Goal: Find specific page/section: Find specific page/section

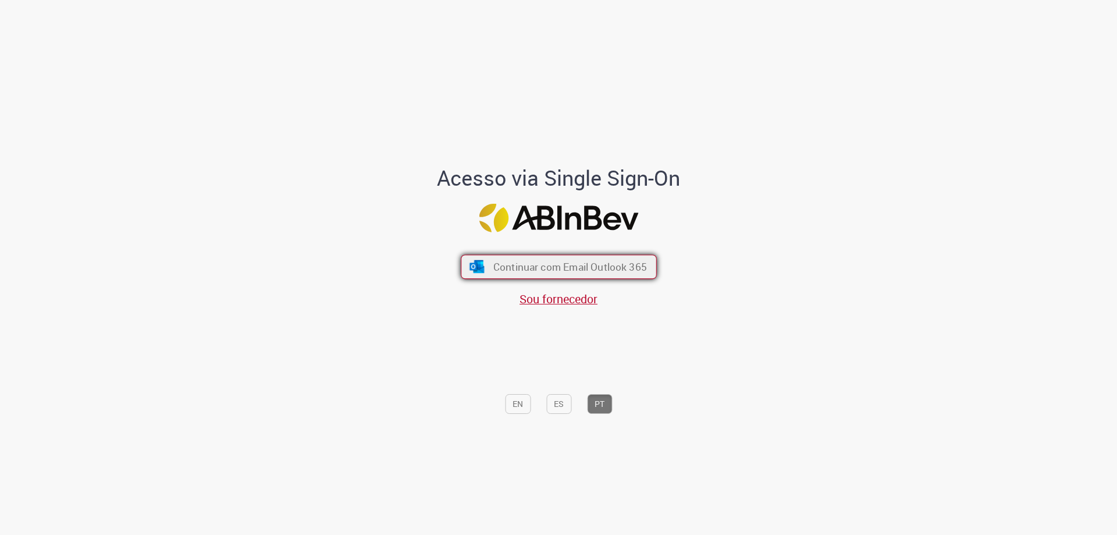
click at [587, 269] on span "Continuar com Email Outlook 365" at bounding box center [570, 266] width 154 height 13
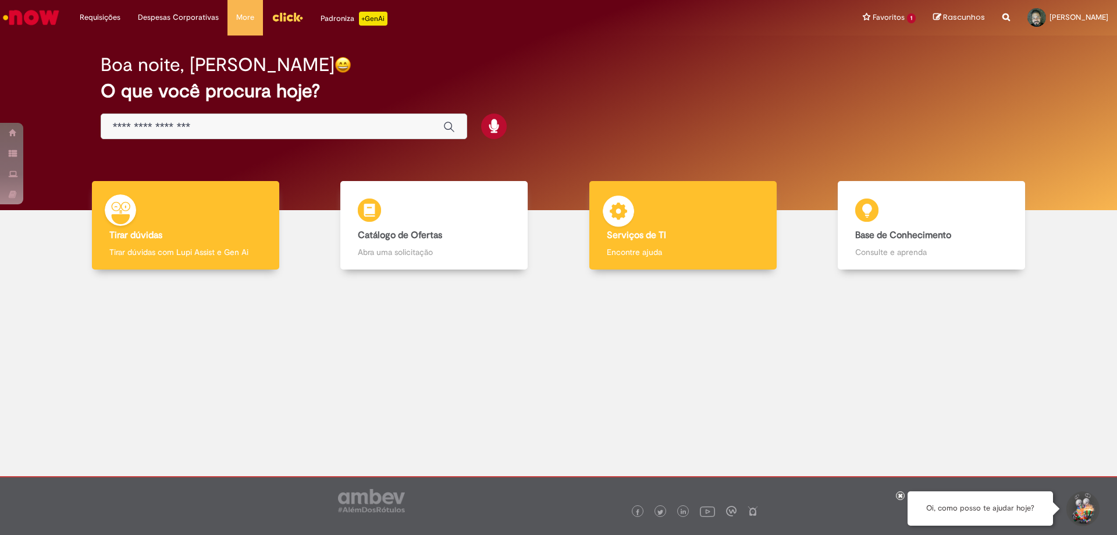
click at [694, 229] on div "Serviços de TI Serviços de TI Encontre ajuda" at bounding box center [682, 225] width 187 height 89
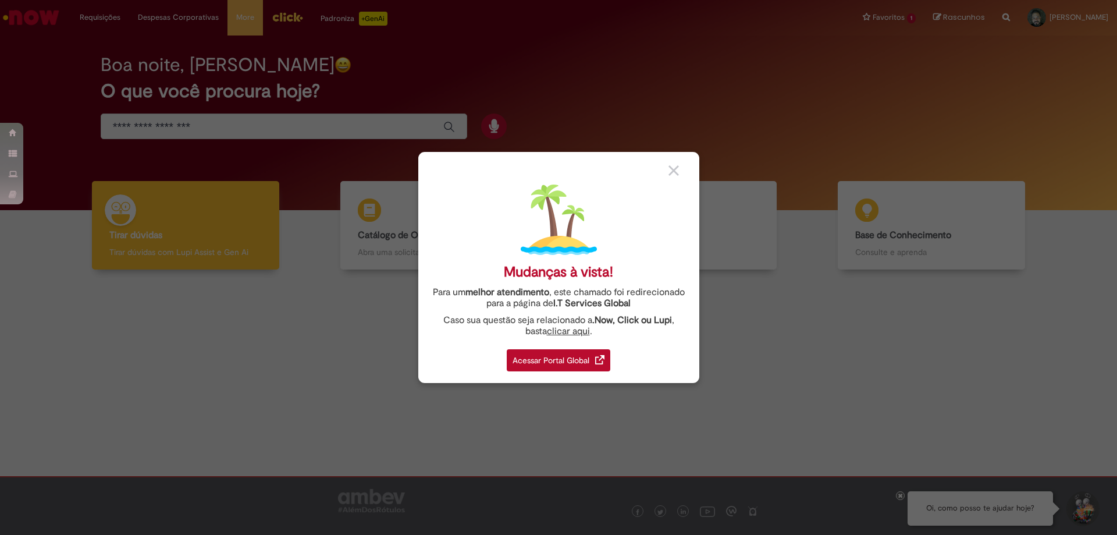
click at [572, 358] on div "Acessar Portal Global" at bounding box center [559, 360] width 104 height 22
